Goal: Check status: Check status

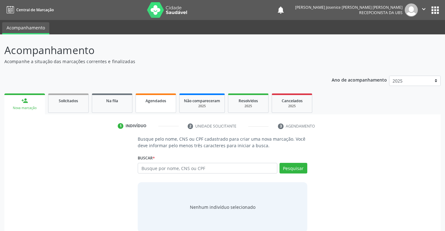
click at [152, 102] on span "Agendados" at bounding box center [155, 100] width 21 height 5
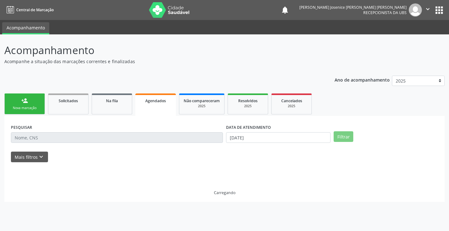
click at [152, 102] on span "Agendados" at bounding box center [155, 100] width 21 height 5
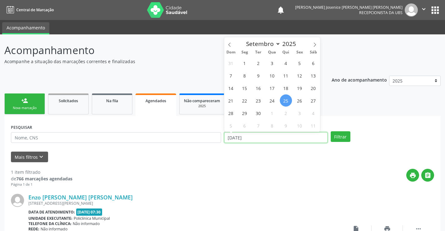
click at [251, 141] on input "[DATE]" at bounding box center [275, 137] width 103 height 11
click at [246, 115] on span "29" at bounding box center [244, 113] width 12 height 12
type input "[DATE]"
click at [246, 115] on span "29" at bounding box center [244, 113] width 12 height 12
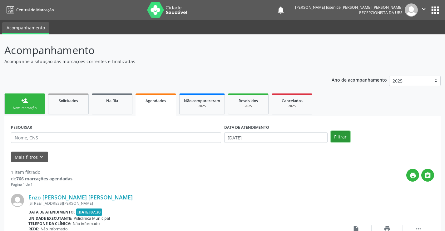
click at [342, 136] on button "Filtrar" at bounding box center [340, 136] width 20 height 11
click at [414, 175] on icon "print" at bounding box center [412, 175] width 7 height 7
click at [22, 101] on div "person_add" at bounding box center [24, 100] width 7 height 7
